Goal: Information Seeking & Learning: Learn about a topic

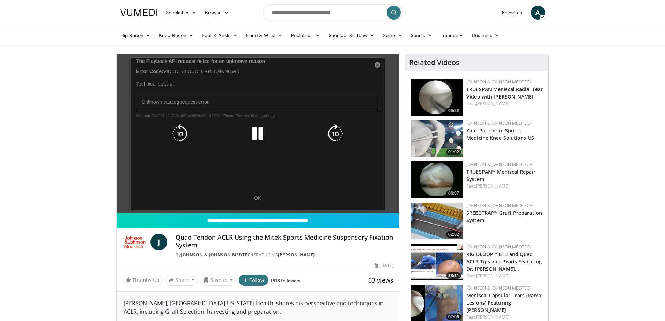
click at [258, 199] on div "10 seconds Tap to unmute" at bounding box center [258, 133] width 283 height 159
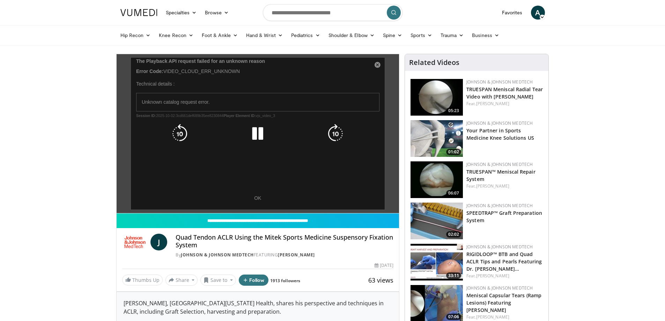
click at [260, 198] on div "10 seconds Tap to unmute" at bounding box center [258, 133] width 283 height 159
click at [167, 83] on div "10 seconds Tap to unmute" at bounding box center [258, 133] width 283 height 159
click at [378, 64] on div "10 seconds Tap to unmute" at bounding box center [258, 133] width 283 height 159
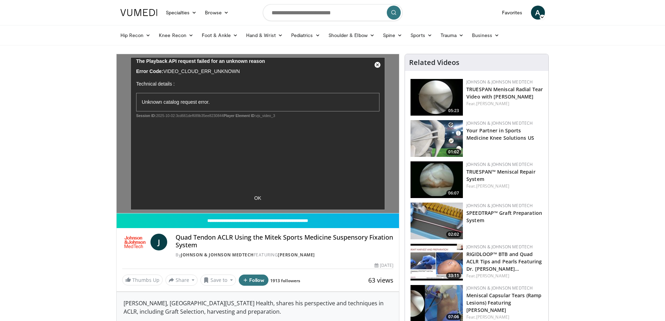
click at [433, 94] on img at bounding box center [437, 97] width 52 height 37
click at [441, 99] on img at bounding box center [437, 97] width 52 height 37
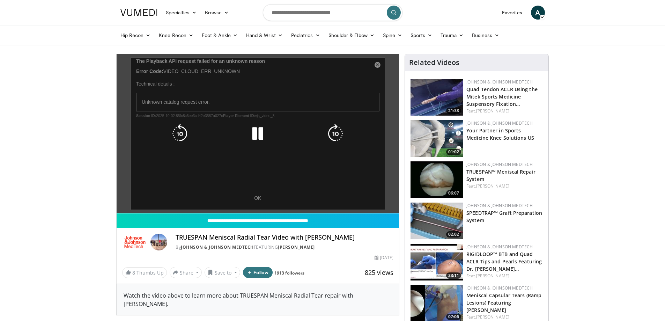
click at [260, 197] on div "10 seconds Tap to unmute" at bounding box center [258, 133] width 283 height 159
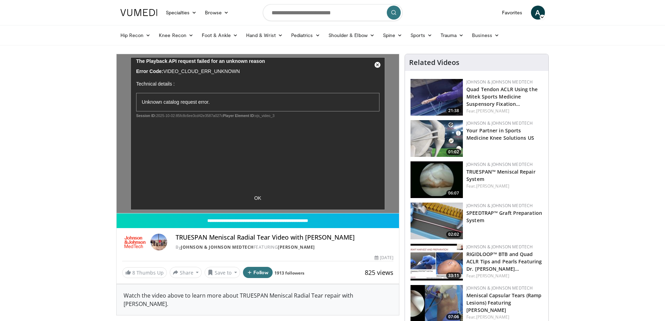
click at [538, 14] on span "A" at bounding box center [538, 13] width 14 height 14
click at [132, 34] on link "Hip Recon" at bounding box center [135, 35] width 39 height 14
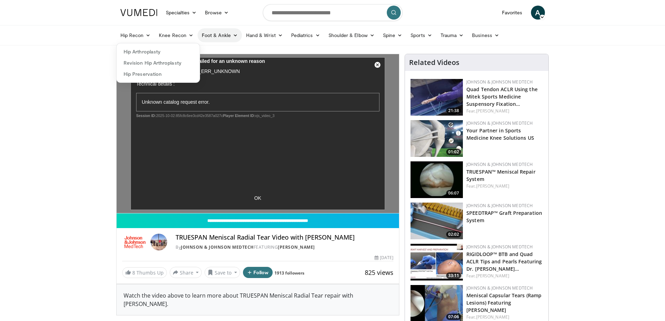
click at [224, 36] on link "Foot & Ankle" at bounding box center [220, 35] width 44 height 14
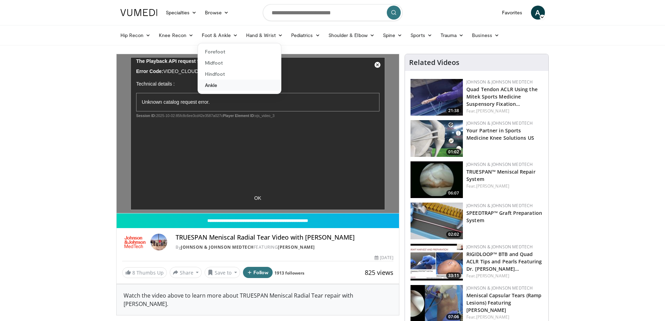
click at [220, 85] on link "Ankle" at bounding box center [239, 85] width 83 height 11
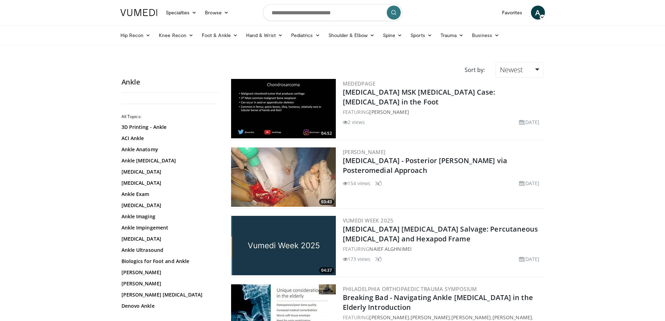
click at [292, 175] on img at bounding box center [283, 176] width 105 height 59
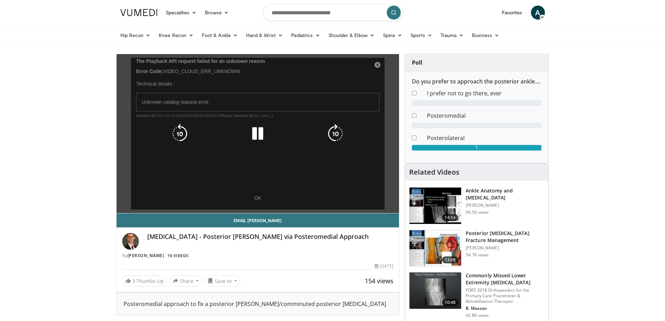
click at [378, 66] on div "10 seconds Tap to unmute" at bounding box center [258, 133] width 283 height 159
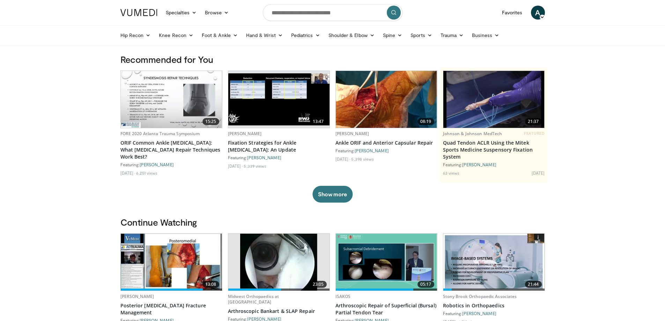
click at [155, 101] on img at bounding box center [171, 99] width 101 height 57
